Goal: Task Accomplishment & Management: Manage account settings

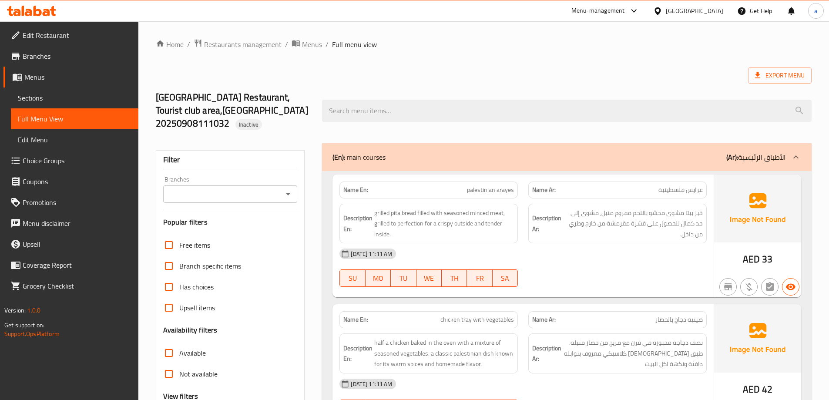
scroll to position [4091, 0]
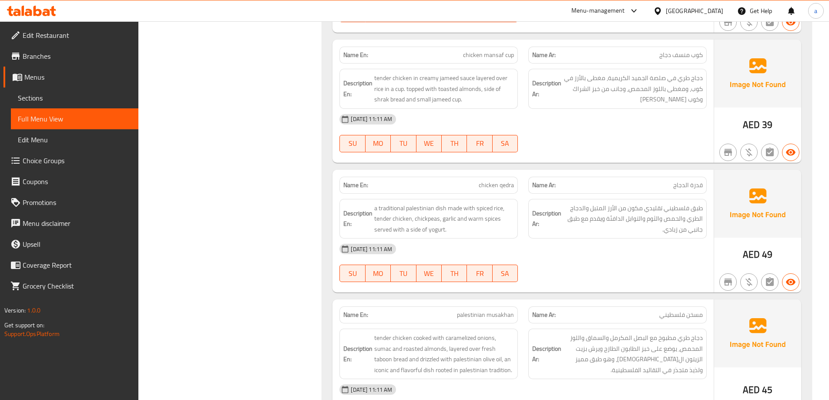
click at [690, 16] on div "United Arab Emirates" at bounding box center [694, 11] width 57 height 10
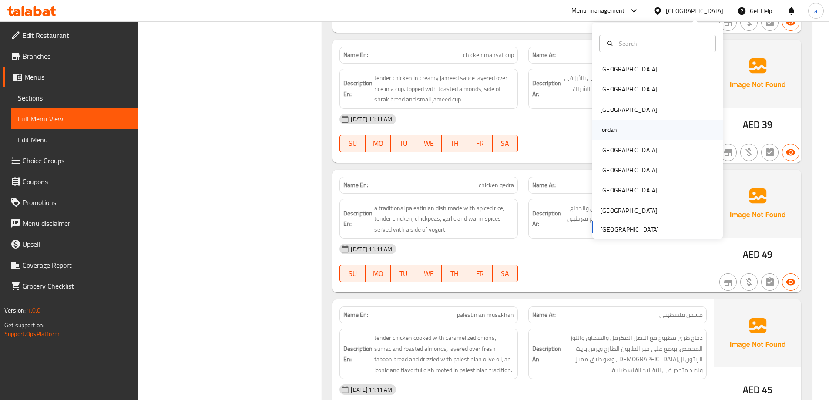
click at [627, 127] on div "Jordan" at bounding box center [657, 130] width 131 height 20
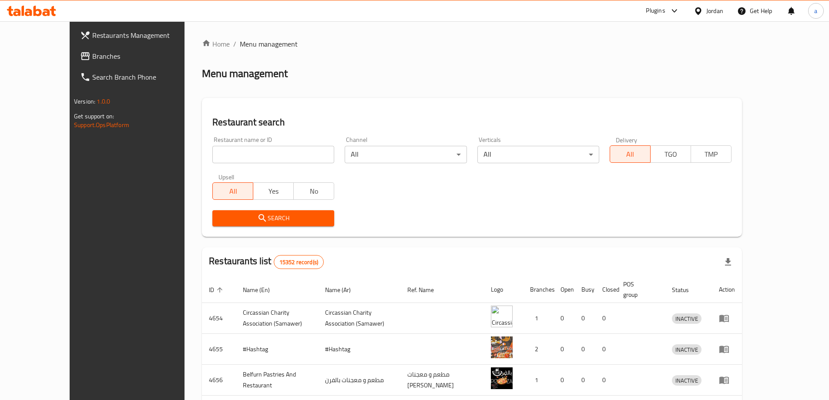
click at [92, 58] on span "Branches" at bounding box center [146, 56] width 109 height 10
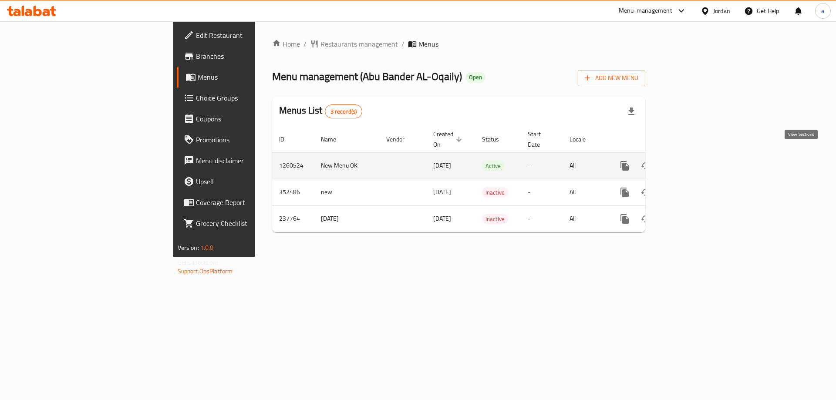
click at [698, 155] on link "enhanced table" at bounding box center [687, 165] width 21 height 21
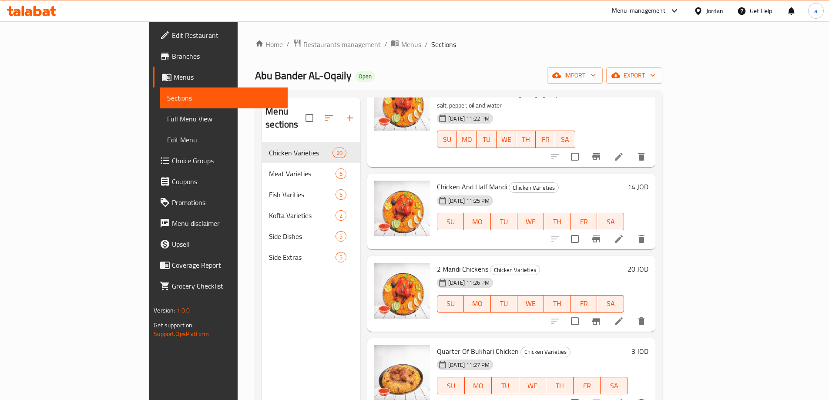
scroll to position [740, 0]
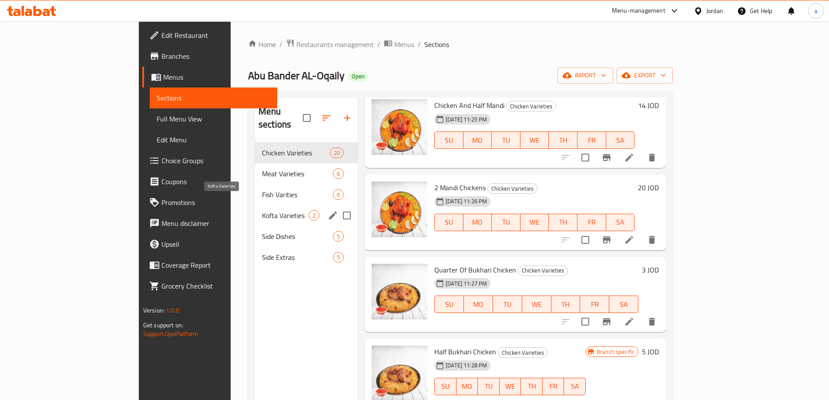
click at [262, 210] on span "Kofta Varieties" at bounding box center [285, 215] width 47 height 10
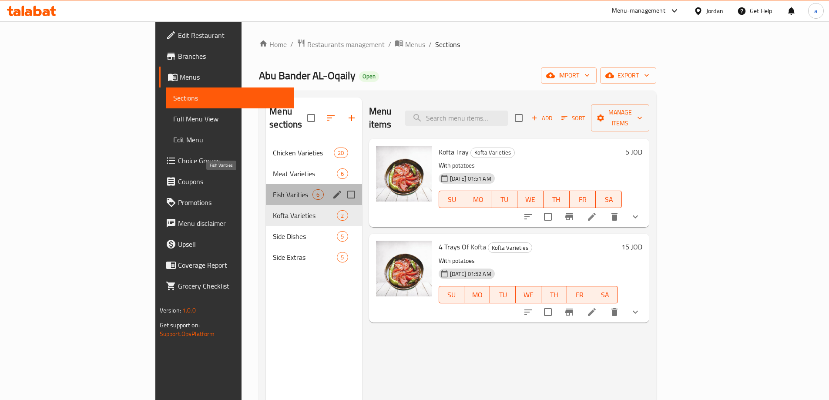
click at [273, 189] on span "Fish Varities" at bounding box center [293, 194] width 40 height 10
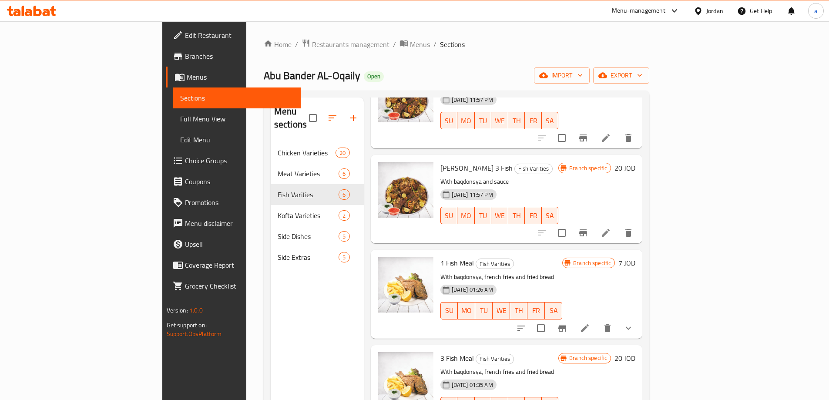
scroll to position [192, 0]
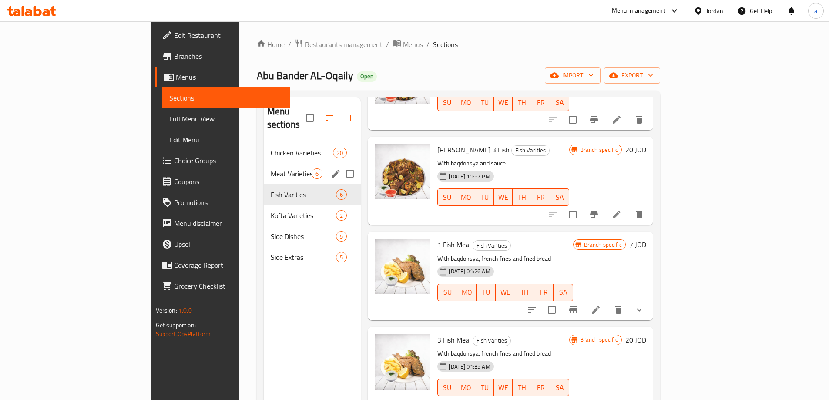
click at [264, 163] on div "Meat Varieties 6" at bounding box center [312, 173] width 97 height 21
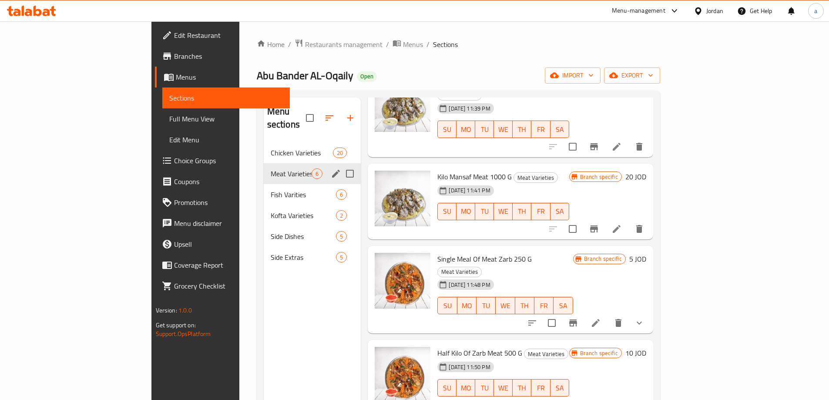
scroll to position [114, 0]
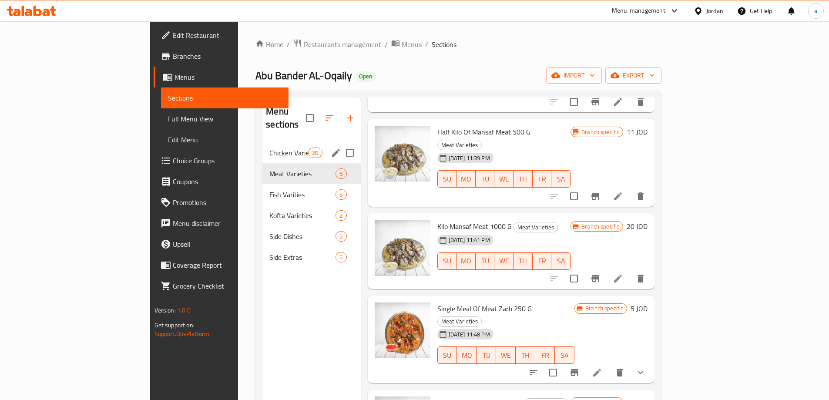
click at [269, 148] on span "Chicken Varieties" at bounding box center [288, 153] width 39 height 10
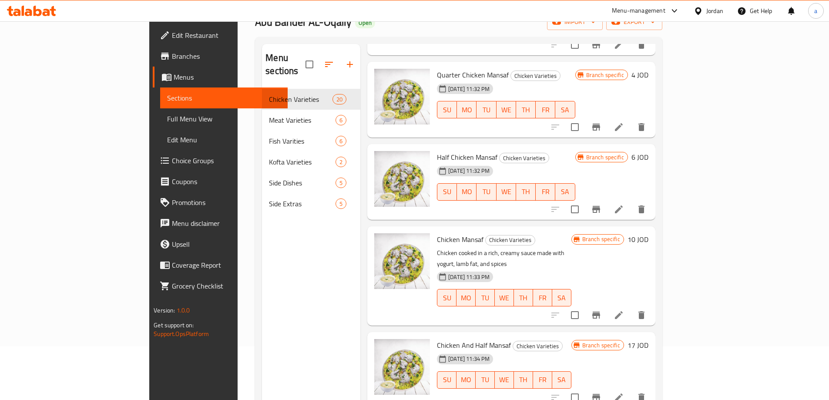
scroll to position [35, 0]
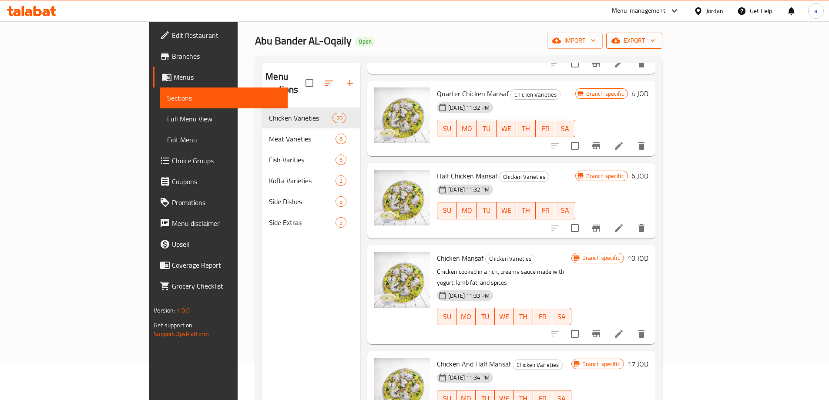
click at [655, 36] on span "export" at bounding box center [634, 40] width 42 height 11
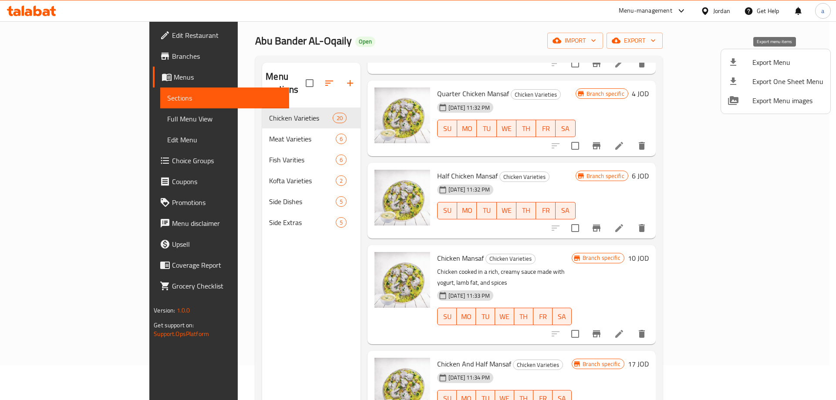
click at [781, 63] on span "Export Menu" at bounding box center [787, 62] width 71 height 10
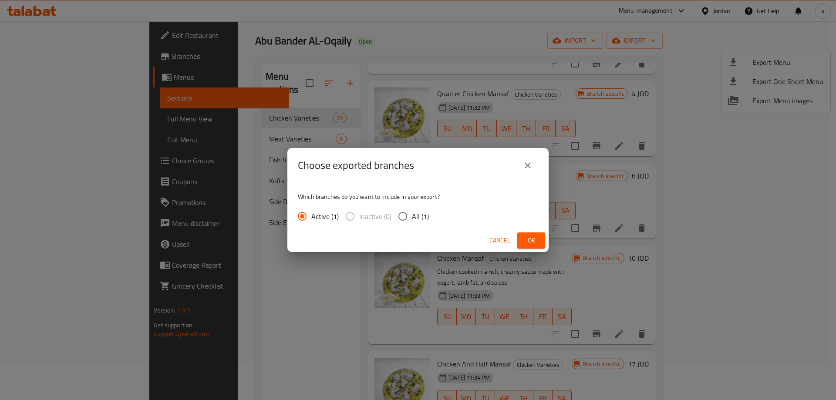
click at [413, 217] on span "All (1)" at bounding box center [420, 216] width 17 height 10
click at [412, 217] on input "All (1)" at bounding box center [402, 216] width 18 height 18
radio input "true"
click at [536, 240] on span "Ok" at bounding box center [531, 240] width 14 height 11
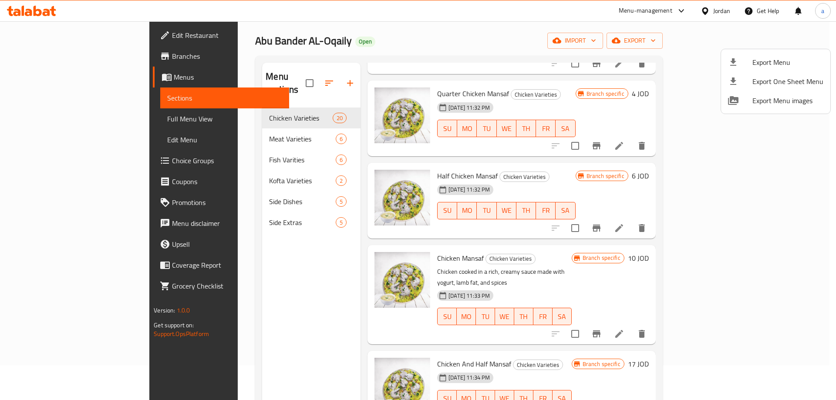
click at [87, 42] on div at bounding box center [418, 200] width 836 height 400
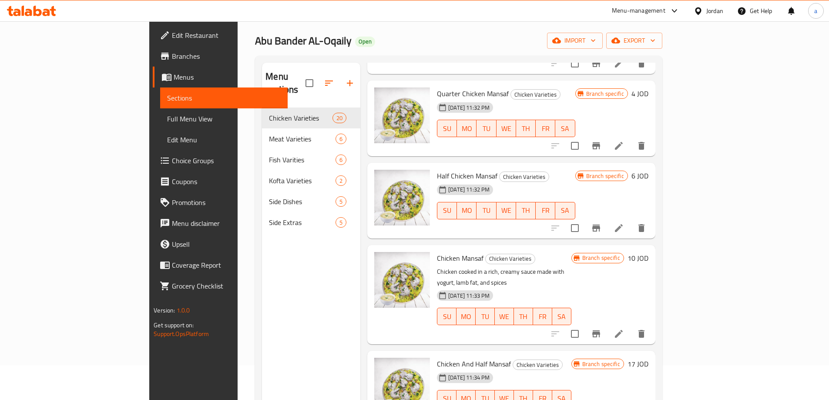
click at [153, 42] on link "Edit Restaurant" at bounding box center [220, 35] width 135 height 21
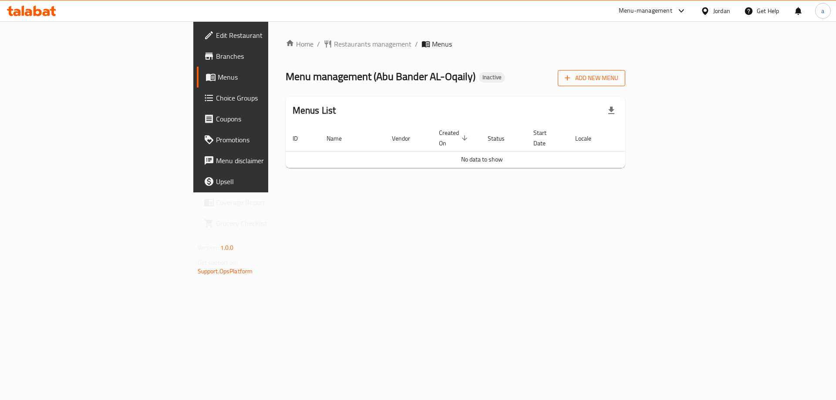
click at [618, 79] on span "Add New Menu" at bounding box center [591, 78] width 54 height 11
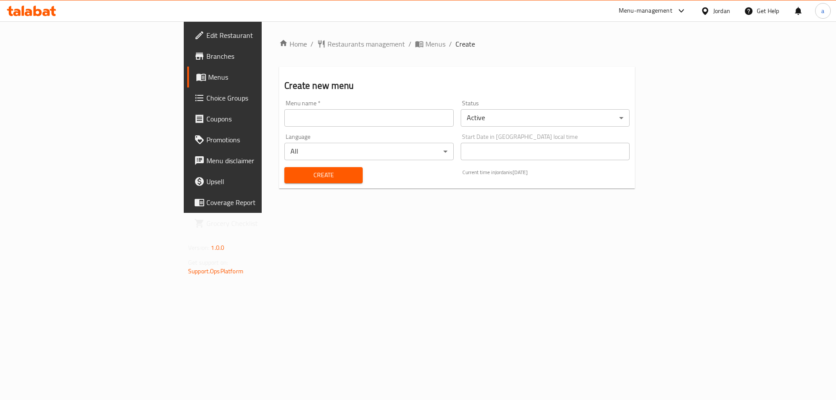
click at [416, 115] on input "text" at bounding box center [368, 117] width 169 height 17
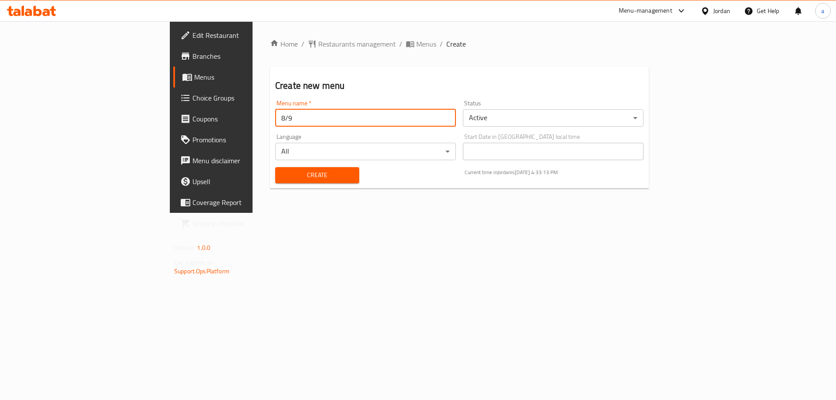
type input "8/9"
click at [275, 167] on button "Create" at bounding box center [317, 175] width 84 height 16
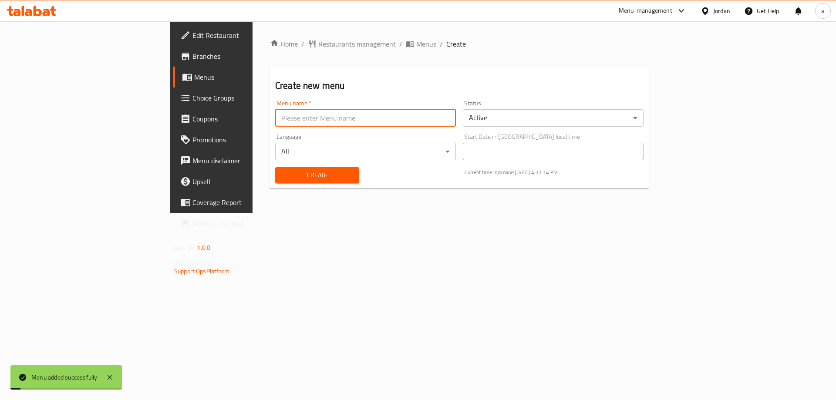
click at [308, 56] on div "Home / Restaurants management / Menus / Create Create new menu Menu name   * Me…" at bounding box center [459, 117] width 379 height 157
click at [416, 47] on span "Menus" at bounding box center [426, 44] width 20 height 10
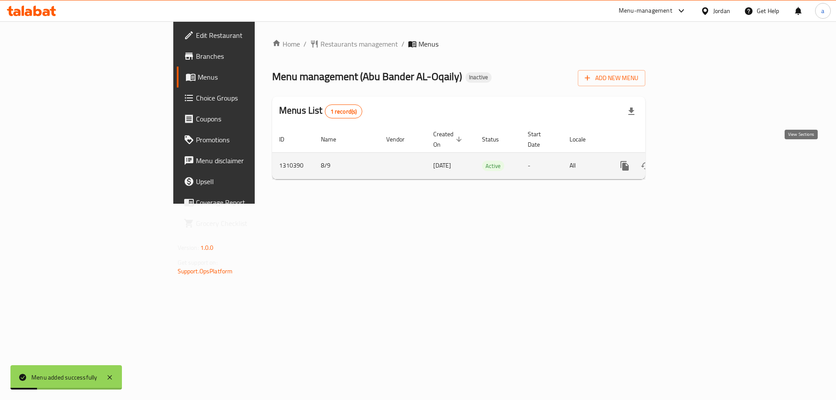
click at [698, 158] on link "enhanced table" at bounding box center [687, 165] width 21 height 21
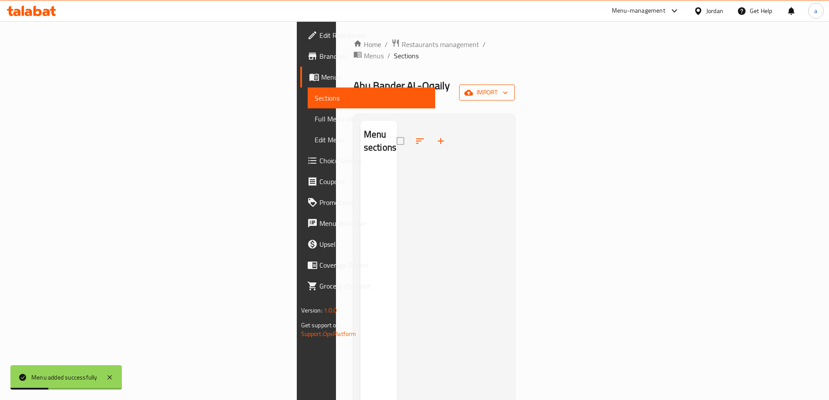
click at [515, 84] on button "import" at bounding box center [487, 92] width 56 height 16
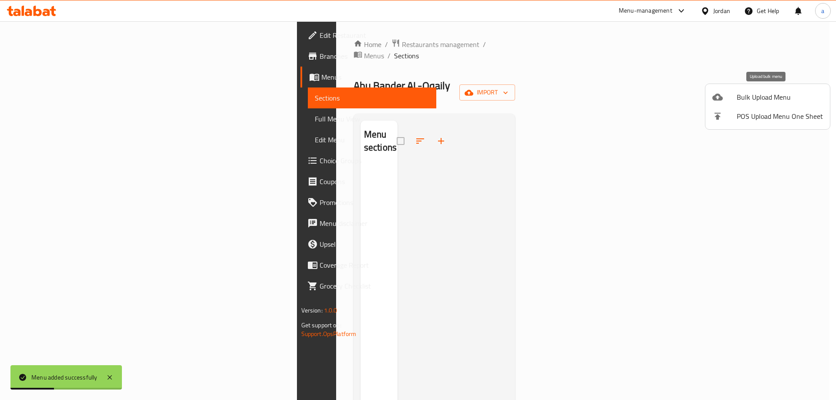
click at [770, 101] on span "Bulk Upload Menu" at bounding box center [779, 97] width 86 height 10
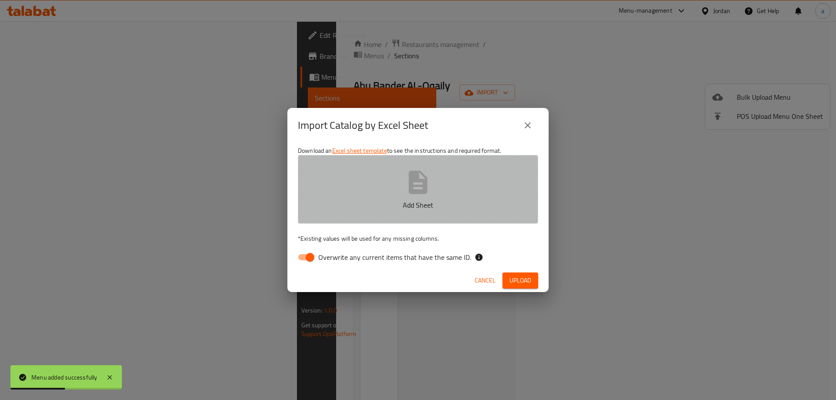
click at [477, 176] on button "Add Sheet" at bounding box center [418, 189] width 240 height 69
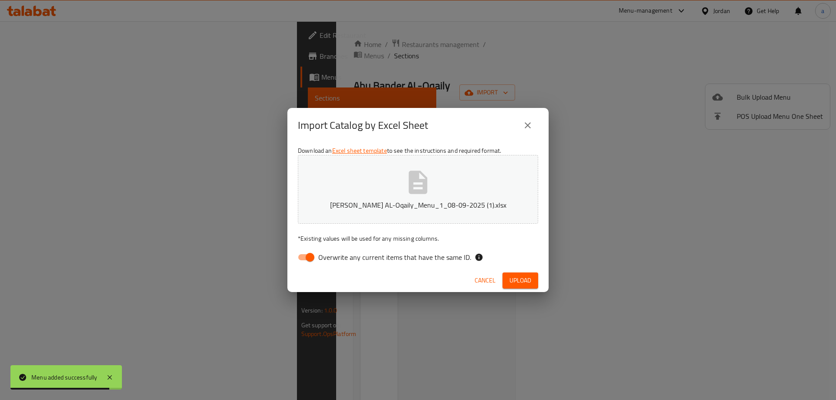
click at [312, 260] on input "Overwrite any current items that have the same ID." at bounding box center [310, 257] width 50 height 17
checkbox input "false"
click at [519, 275] on span "Upload" at bounding box center [520, 280] width 22 height 11
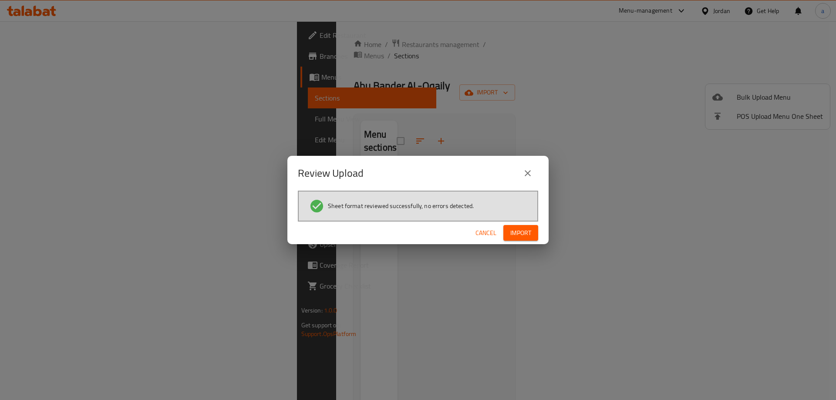
click at [516, 237] on span "Import" at bounding box center [520, 233] width 21 height 11
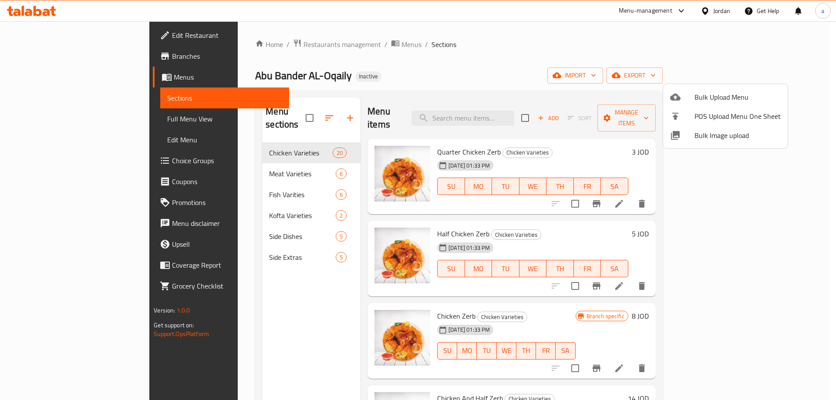
click at [62, 128] on div at bounding box center [418, 200] width 836 height 400
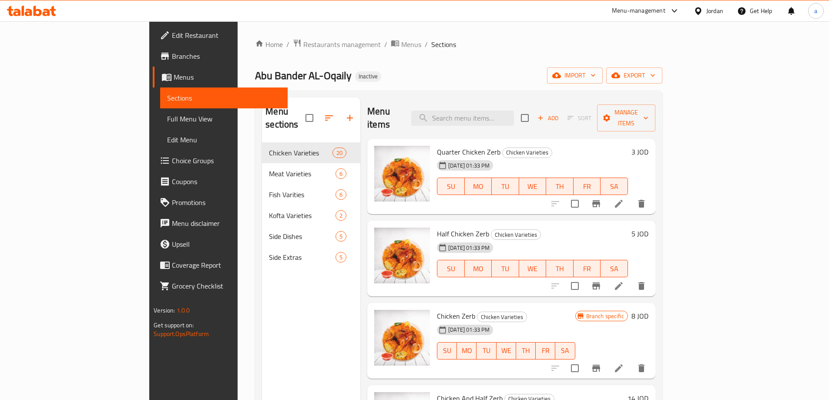
click at [160, 124] on link "Full Menu View" at bounding box center [224, 118] width 128 height 21
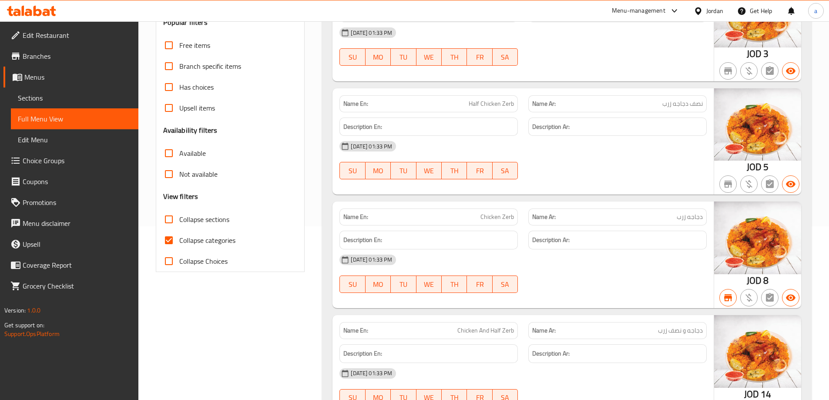
scroll to position [174, 0]
click at [181, 240] on span "Collapse categories" at bounding box center [207, 240] width 56 height 10
click at [179, 240] on input "Collapse categories" at bounding box center [168, 239] width 21 height 21
checkbox input "false"
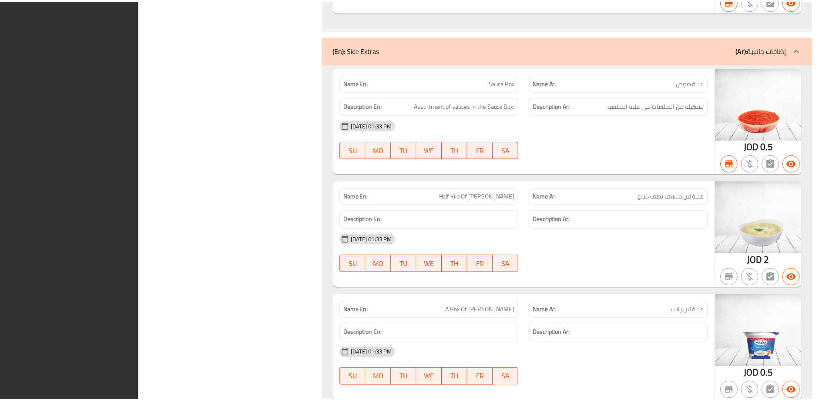
scroll to position [6186, 0]
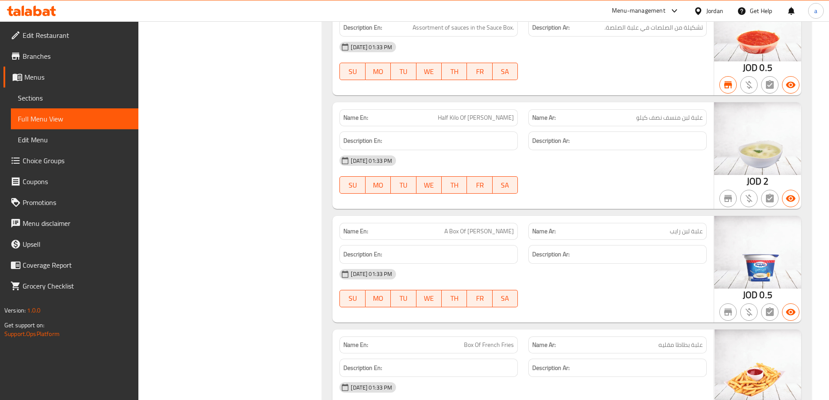
scroll to position [5968, 0]
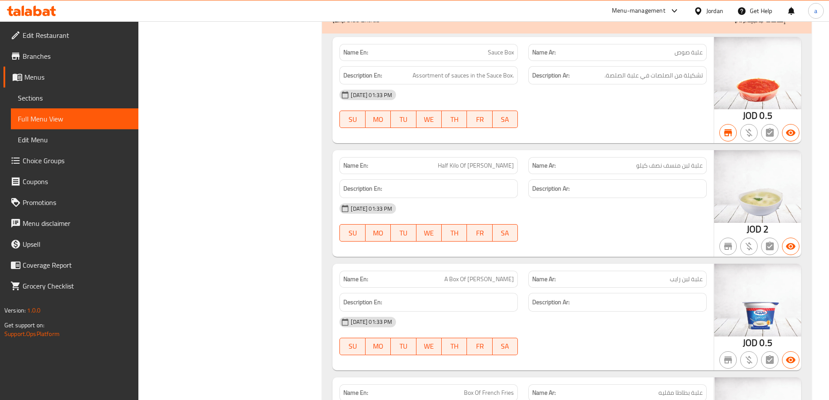
click at [49, 49] on link "Branches" at bounding box center [70, 56] width 135 height 21
